Goal: Find specific page/section: Find specific page/section

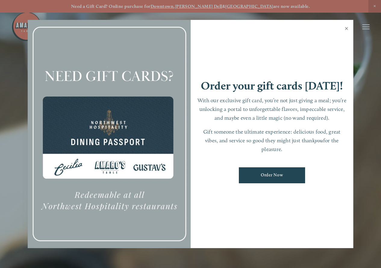
click at [346, 29] on link "Close" at bounding box center [346, 29] width 12 height 17
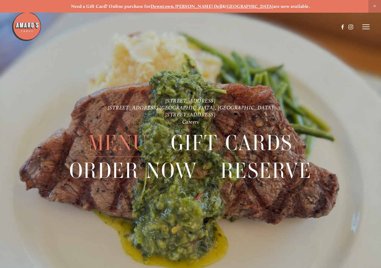
click at [117, 142] on span "Menu" at bounding box center [118, 143] width 60 height 28
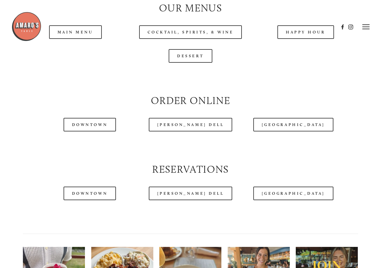
scroll to position [555, 0]
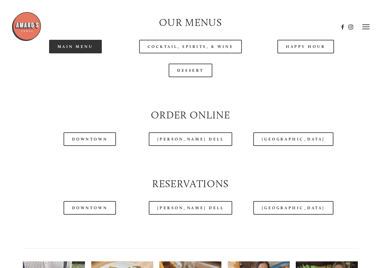
click at [79, 53] on link "Main Menu" at bounding box center [75, 47] width 53 height 14
